Goal: Information Seeking & Learning: Learn about a topic

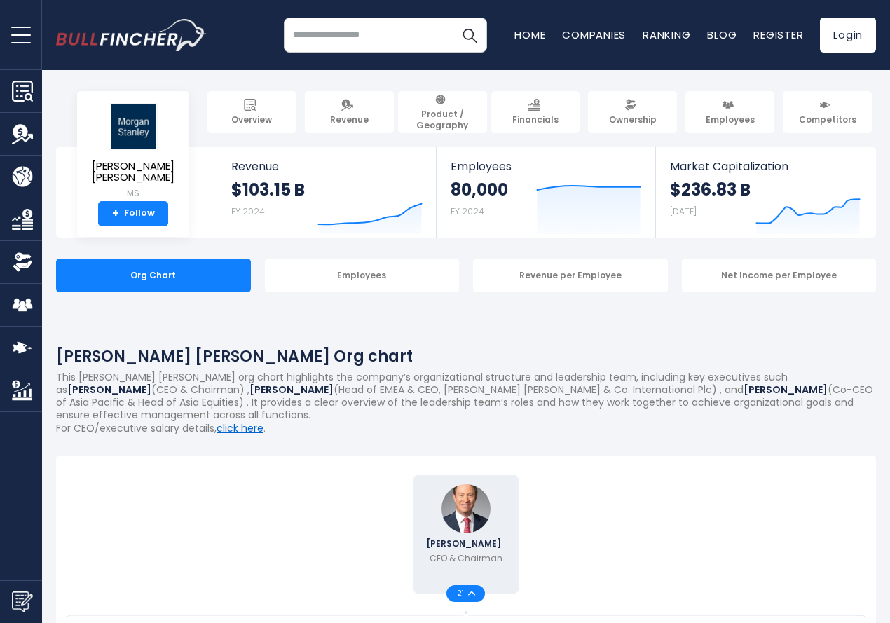
click at [264, 435] on link "click here" at bounding box center [240, 428] width 47 height 14
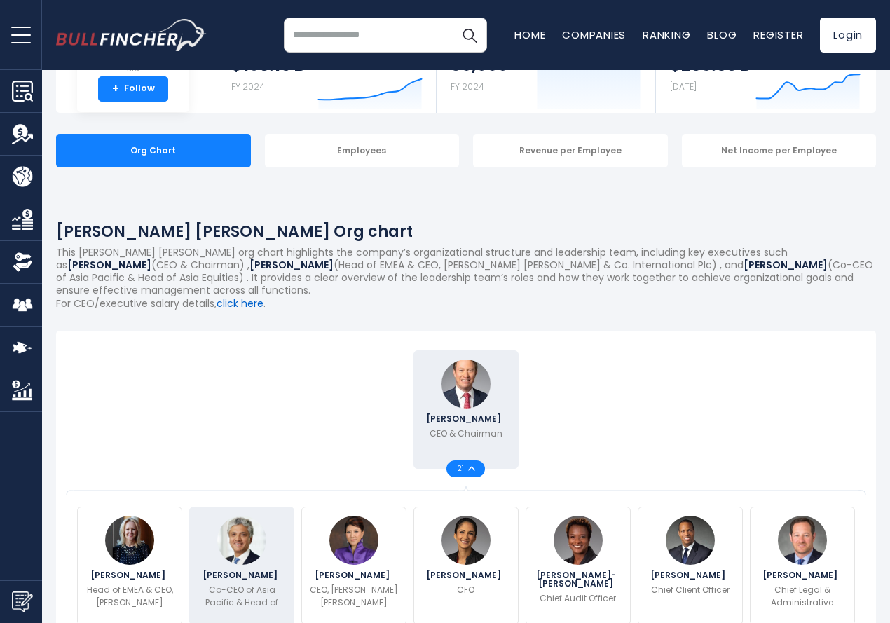
scroll to position [280, 0]
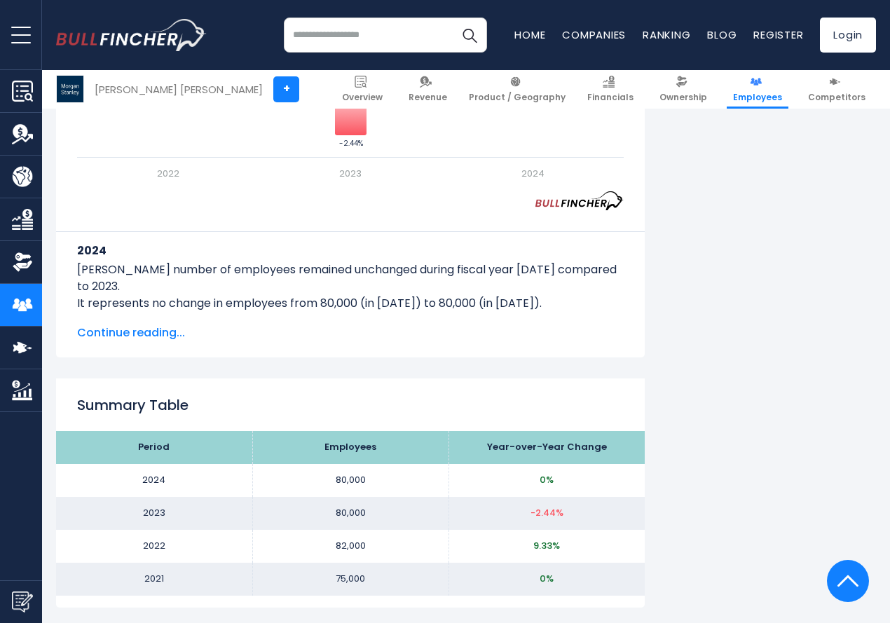
scroll to position [1262, 0]
